Goal: Answer question/provide support

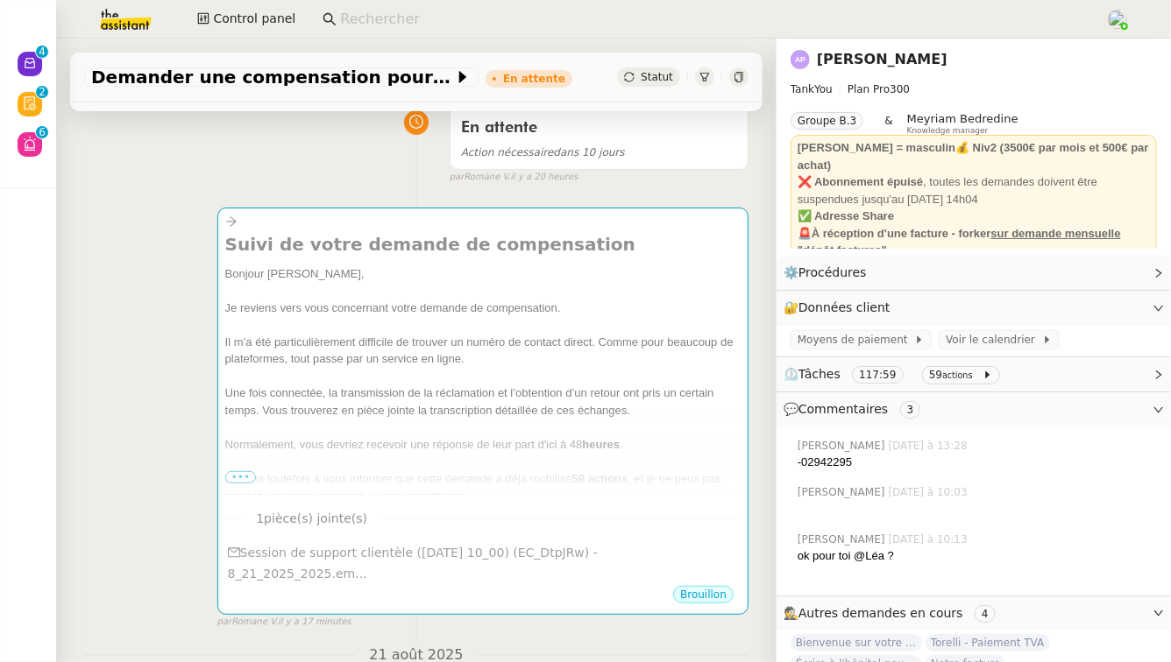
scroll to position [152, 0]
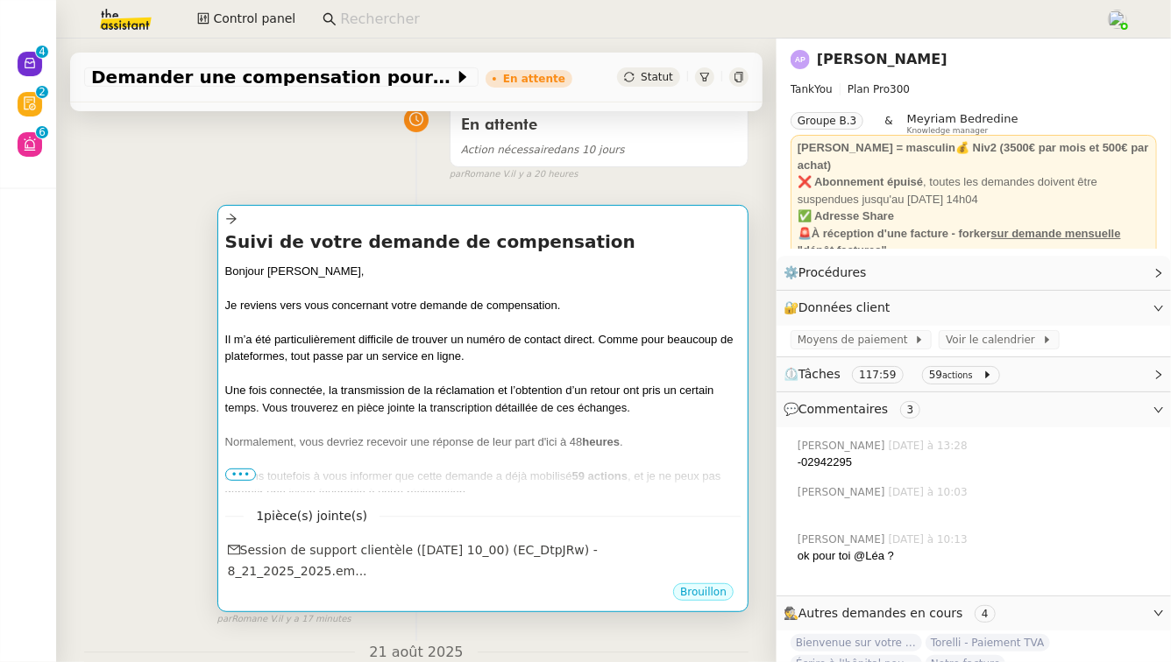
click at [238, 469] on span "•••" at bounding box center [241, 475] width 32 height 12
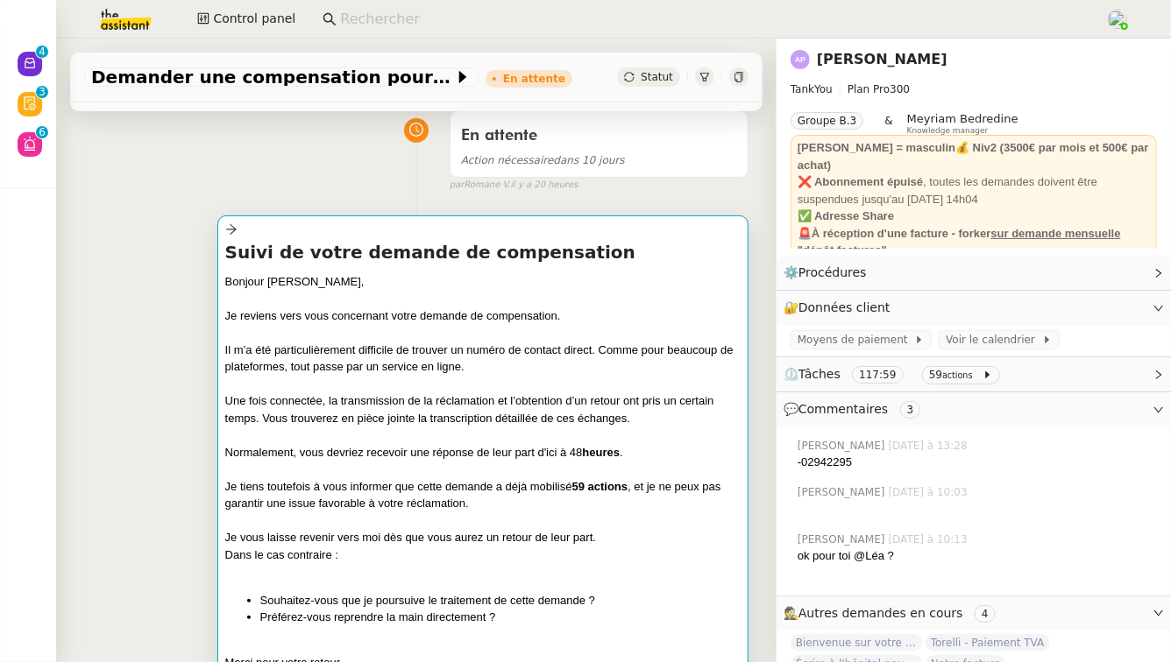
scroll to position [144, 0]
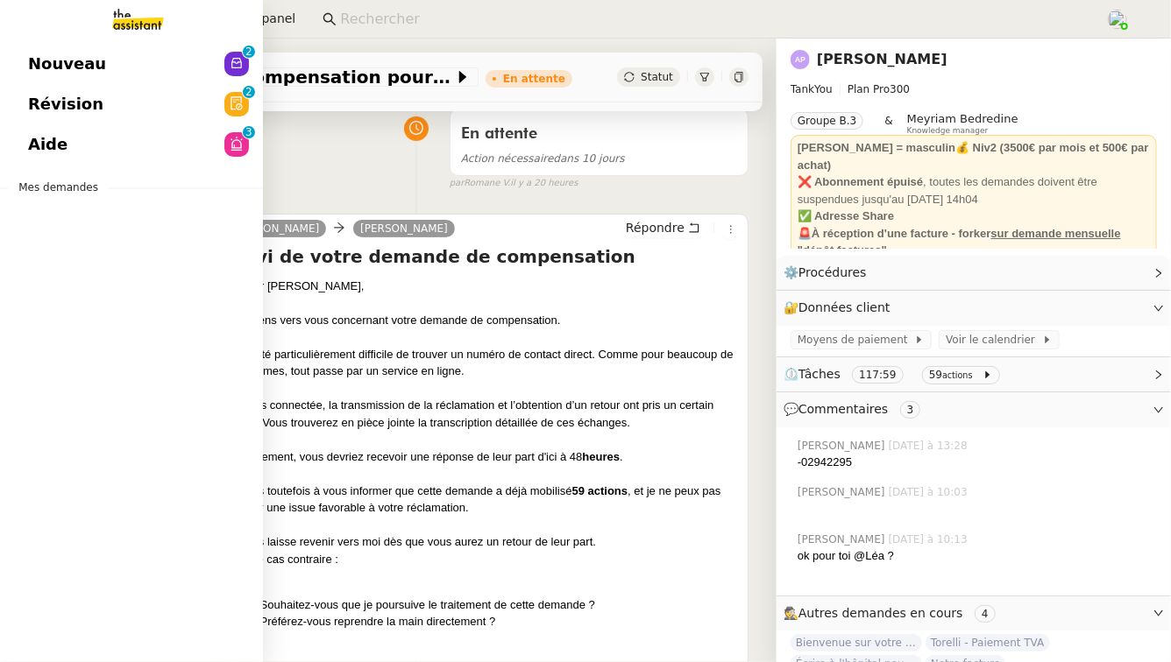
click at [81, 156] on link "Aide 0 1 2 3 4 5 6 7 8 9" at bounding box center [131, 144] width 263 height 40
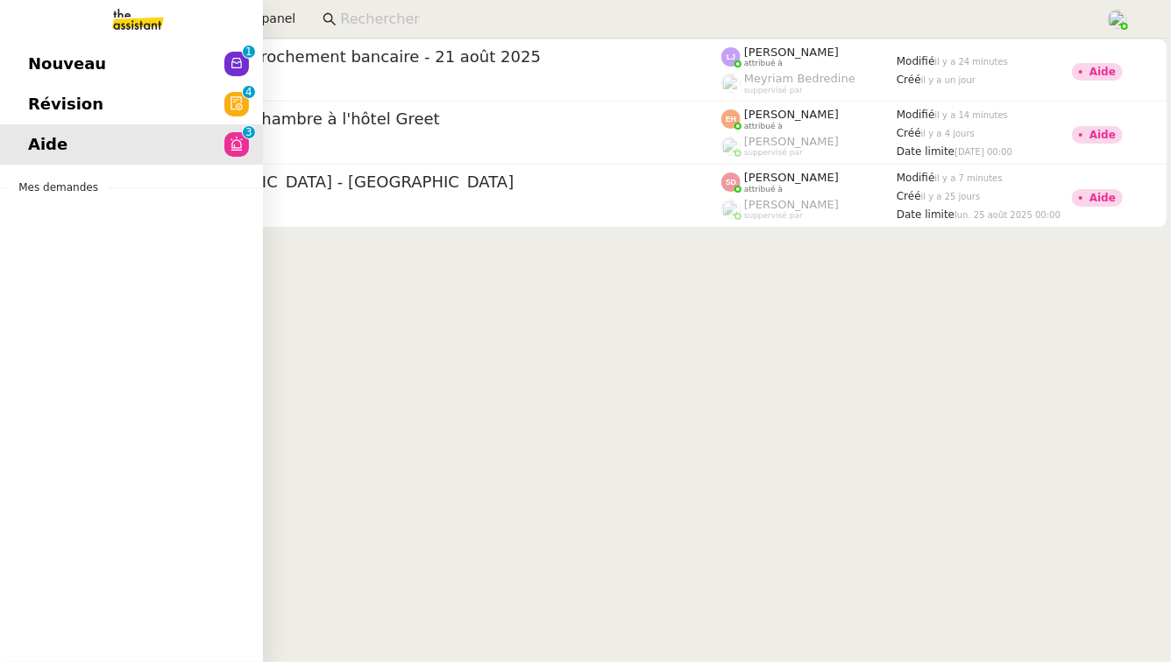
click at [105, 49] on link "Nouveau 0 1 2 3 4 5 6 7 8 9" at bounding box center [131, 64] width 263 height 40
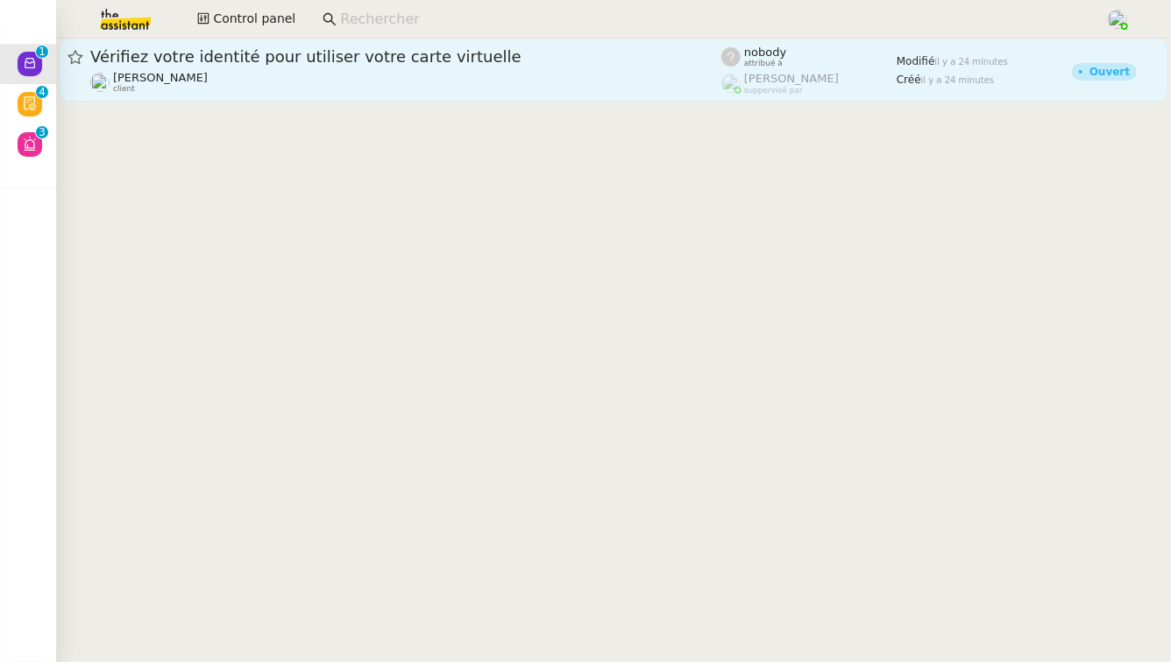
click at [396, 74] on div "[PERSON_NAME] MAS client" at bounding box center [405, 82] width 631 height 23
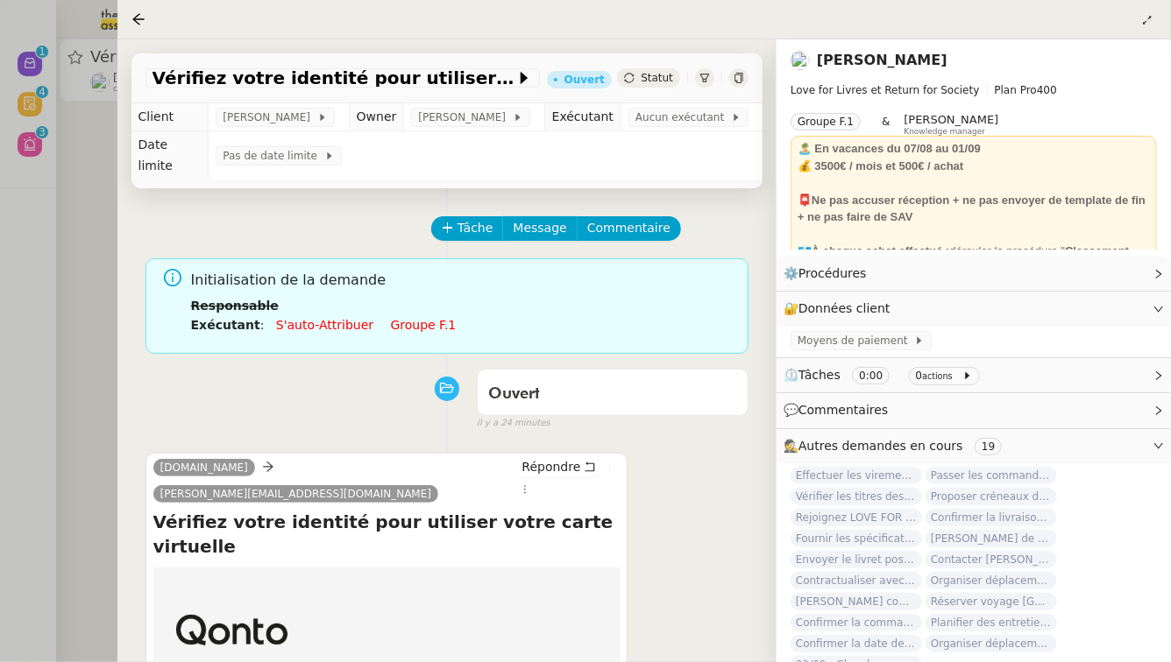
scroll to position [224, 0]
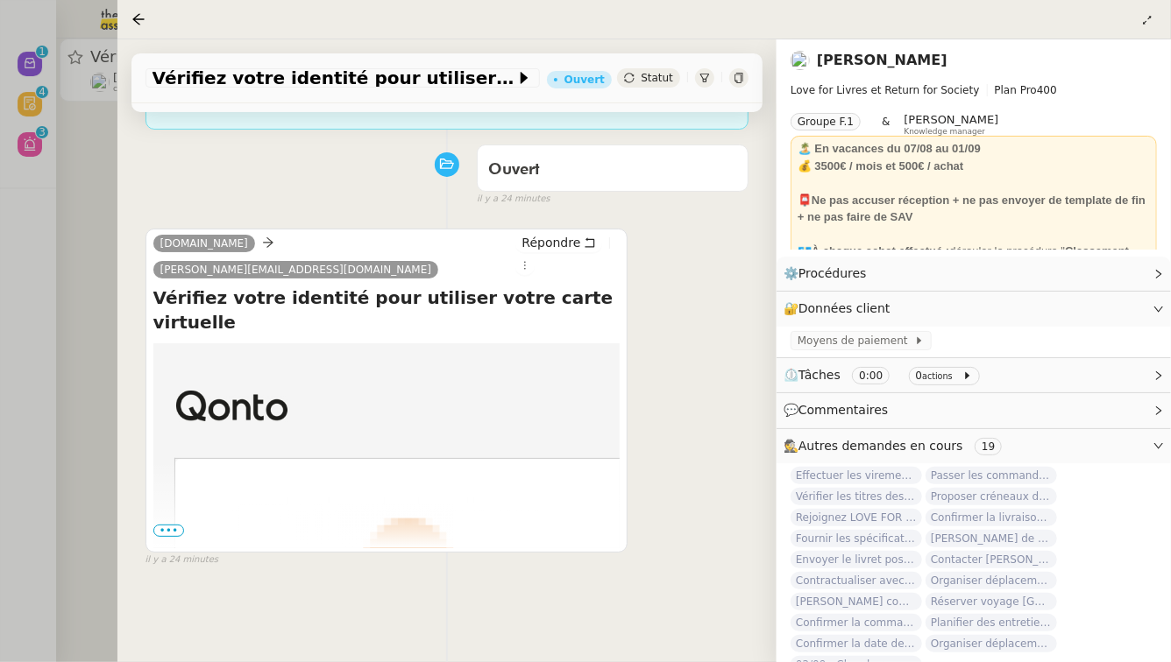
click at [172, 525] on span "•••" at bounding box center [169, 531] width 32 height 12
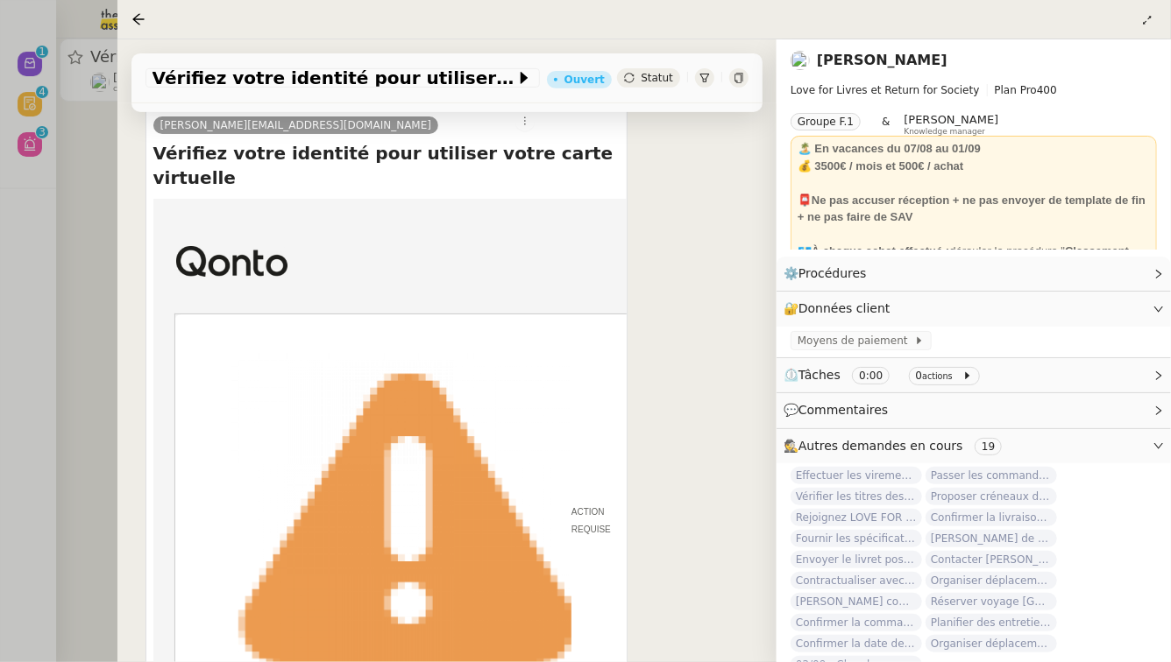
scroll to position [727, 0]
